Goal: Navigation & Orientation: Find specific page/section

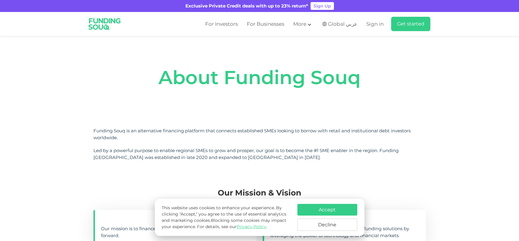
drag, startPoint x: 379, startPoint y: 158, endPoint x: 355, endPoint y: 154, distance: 24.2
click at [377, 158] on div "Led by a powerful purpose to enable regional SMEs to grow and prosper, our goal…" at bounding box center [259, 153] width 332 height 13
click at [338, 211] on button "Accept" at bounding box center [327, 210] width 60 height 12
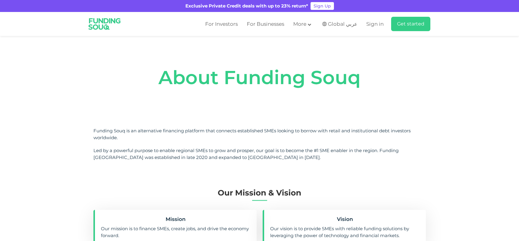
click at [363, 154] on div "Led by a powerful purpose to enable regional SMEs to grow and prosper, our goal…" at bounding box center [259, 153] width 332 height 13
click at [326, 23] on img at bounding box center [324, 24] width 4 height 4
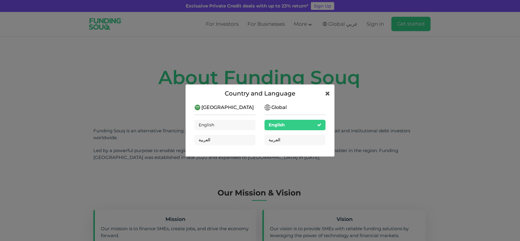
click at [218, 109] on span "[GEOGRAPHIC_DATA]" at bounding box center [227, 107] width 52 height 7
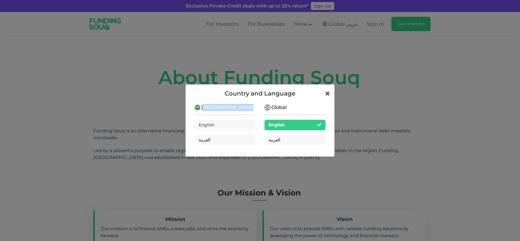
click at [218, 109] on span "[GEOGRAPHIC_DATA]" at bounding box center [227, 107] width 52 height 7
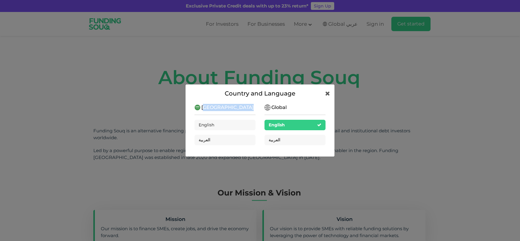
click at [218, 109] on span "[GEOGRAPHIC_DATA]" at bounding box center [227, 107] width 52 height 7
